Goal: Check status: Check status

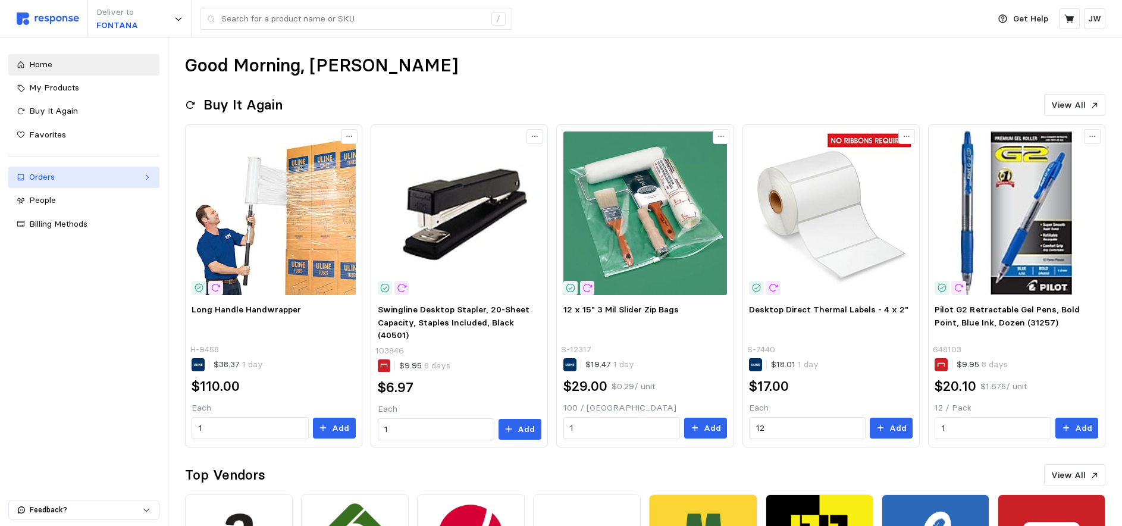
click at [43, 176] on div "Orders" at bounding box center [83, 177] width 109 height 13
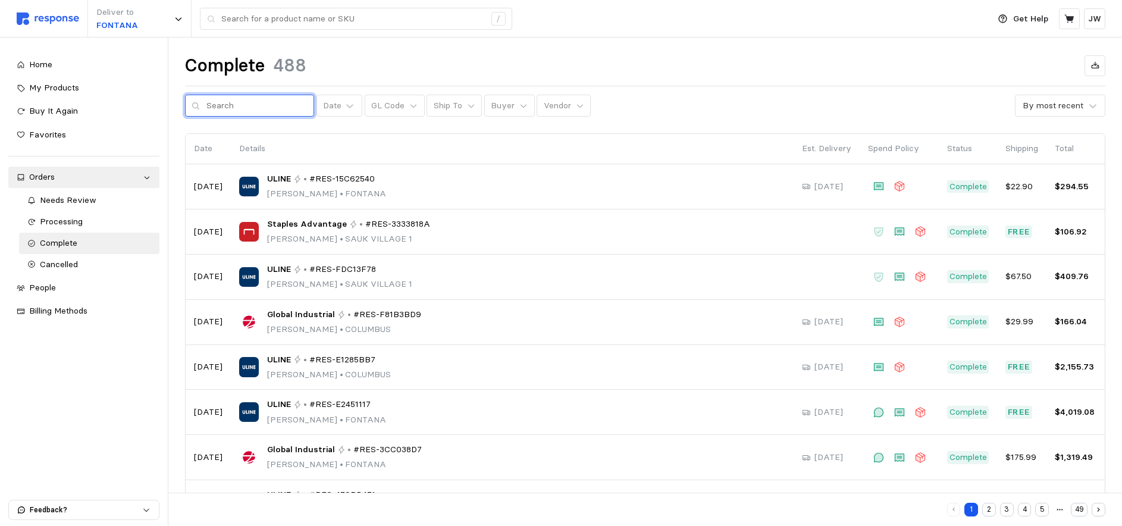
click at [233, 108] on input "text" at bounding box center [256, 105] width 101 height 21
type input "d"
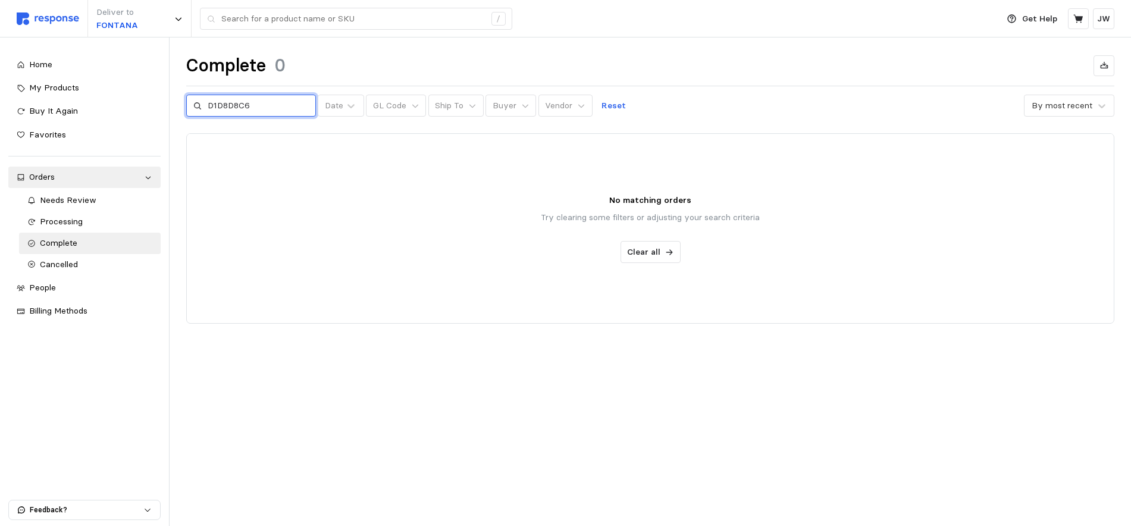
click at [208, 105] on input "D1D8D8C6" at bounding box center [258, 105] width 101 height 21
drag, startPoint x: 229, startPoint y: 104, endPoint x: 286, endPoint y: 105, distance: 56.5
click at [286, 105] on input "RES-D1D8D8C6" at bounding box center [258, 105] width 101 height 21
click at [227, 103] on input "RES-7FE881EC" at bounding box center [258, 105] width 101 height 21
type input "RES7FE881EC"
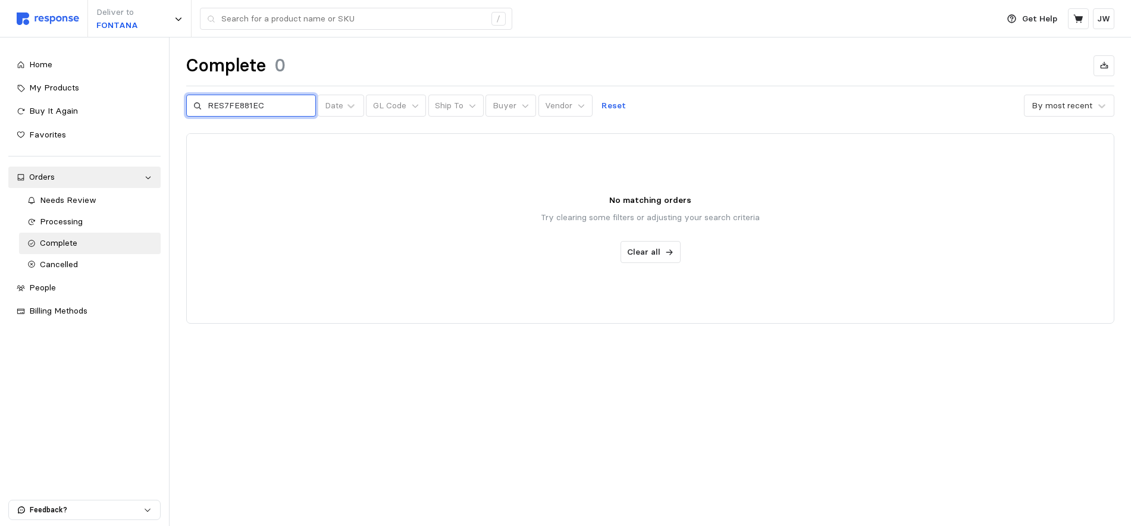
drag, startPoint x: 270, startPoint y: 105, endPoint x: 189, endPoint y: 105, distance: 80.3
click at [189, 105] on div "RES7FE881EC" at bounding box center [251, 106] width 130 height 23
type input "FONTANA"
